Goal: Navigation & Orientation: Find specific page/section

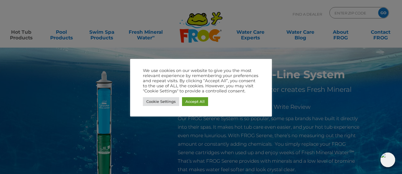
click at [290, 53] on div at bounding box center [201, 87] width 402 height 174
click at [161, 105] on link "Cookie Settings" at bounding box center [161, 101] width 36 height 9
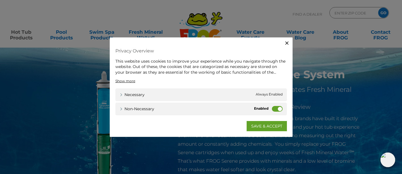
click at [274, 109] on label "Non-necessary" at bounding box center [277, 109] width 11 height 6
click at [0, 0] on input "Non-necessary" at bounding box center [0, 0] width 0 height 0
click at [262, 128] on link "SAVE & ACCEPT" at bounding box center [267, 126] width 40 height 10
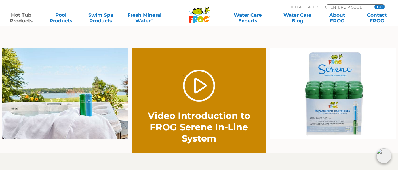
scroll to position [363, 0]
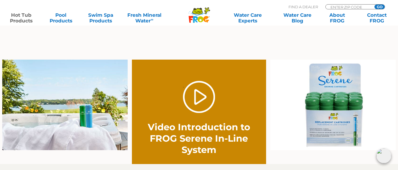
click at [331, 108] on img at bounding box center [333, 105] width 126 height 90
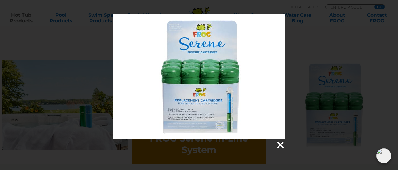
click at [279, 142] on link at bounding box center [280, 145] width 9 height 9
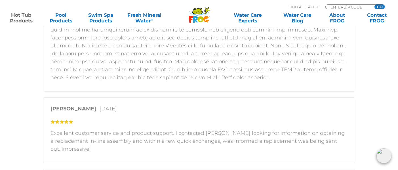
scroll to position [919, 0]
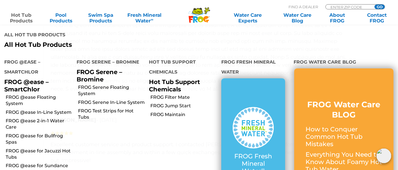
click at [21, 17] on link "Hot Tub Products" at bounding box center [21, 17] width 31 height 11
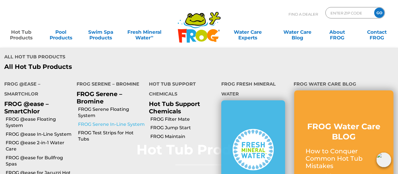
click at [101, 124] on link "FROG Serene In-Line System" at bounding box center [111, 124] width 67 height 6
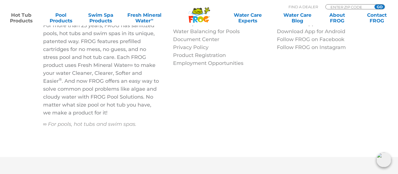
scroll to position [1885, 0]
